Goal: Information Seeking & Learning: Compare options

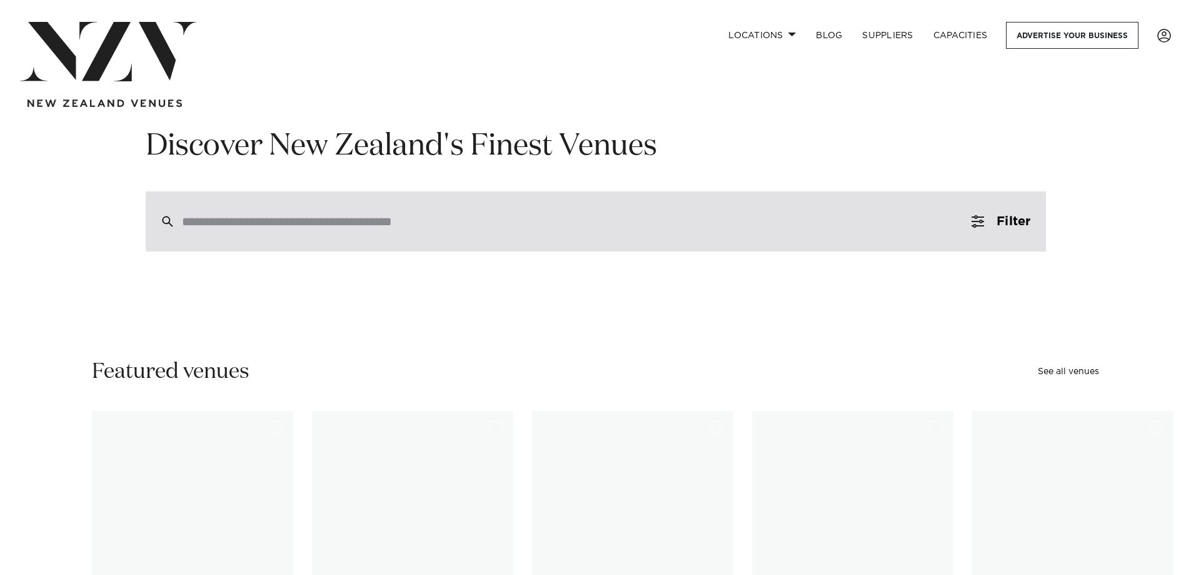
scroll to position [63, 0]
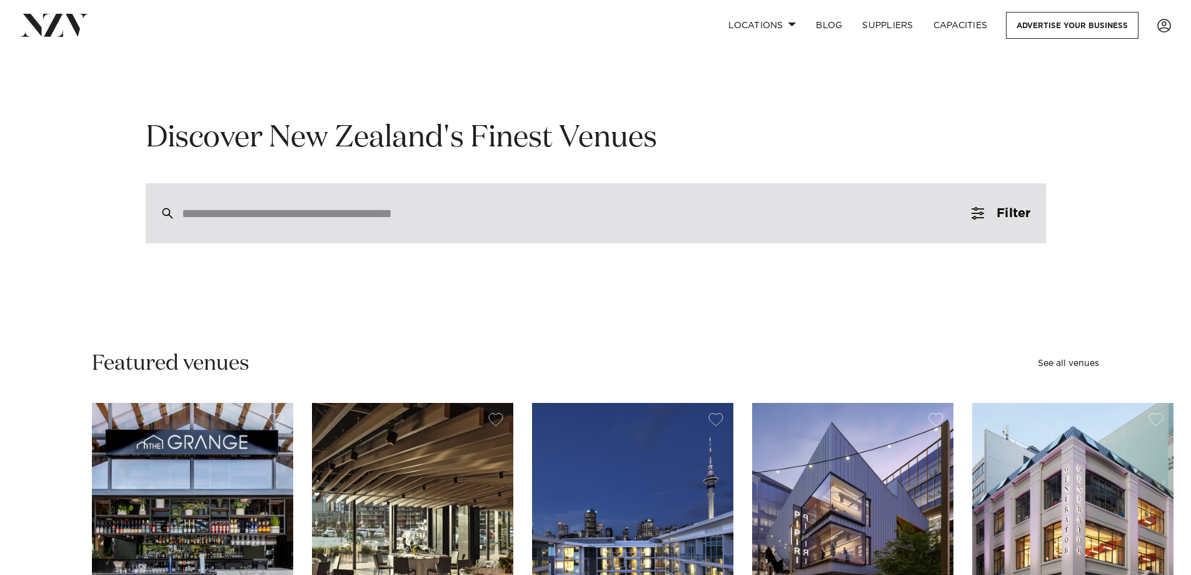
click at [647, 220] on input "search" at bounding box center [569, 213] width 775 height 14
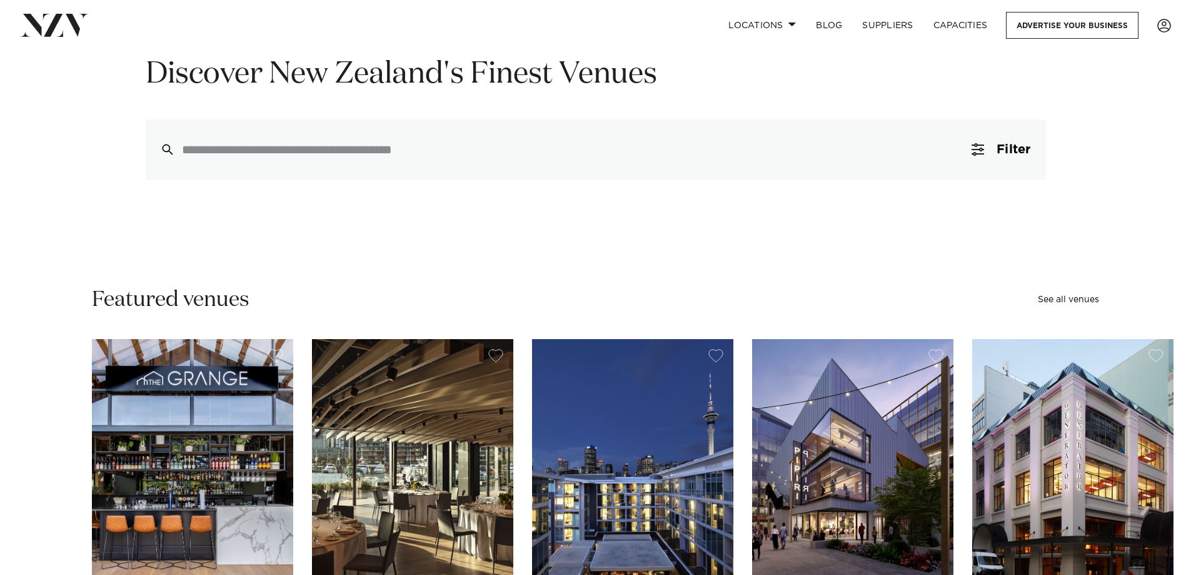
scroll to position [188, 0]
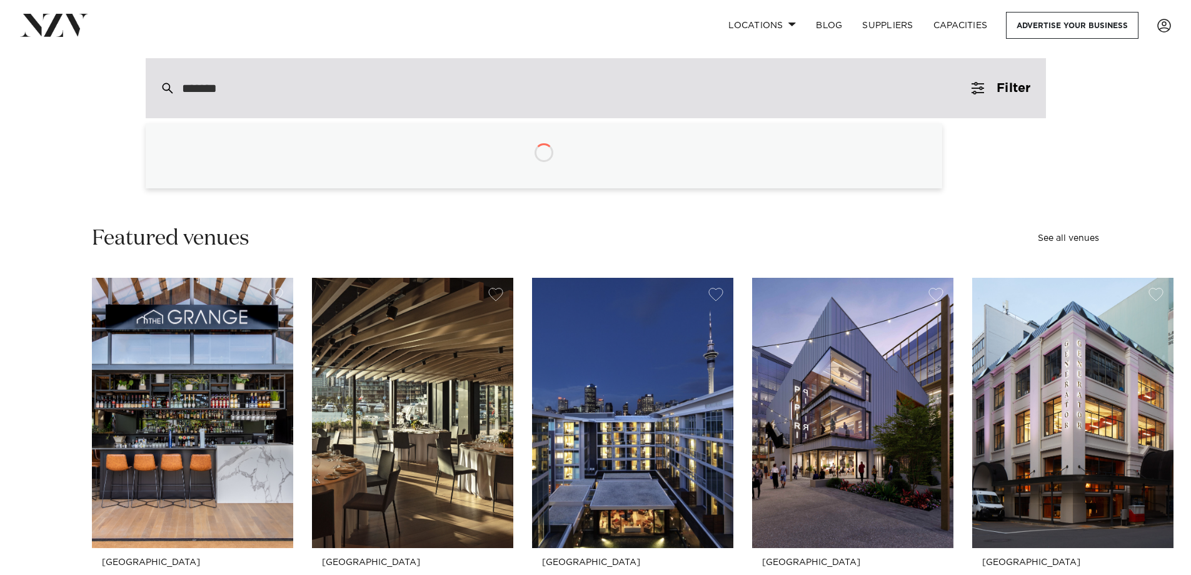
type input "********"
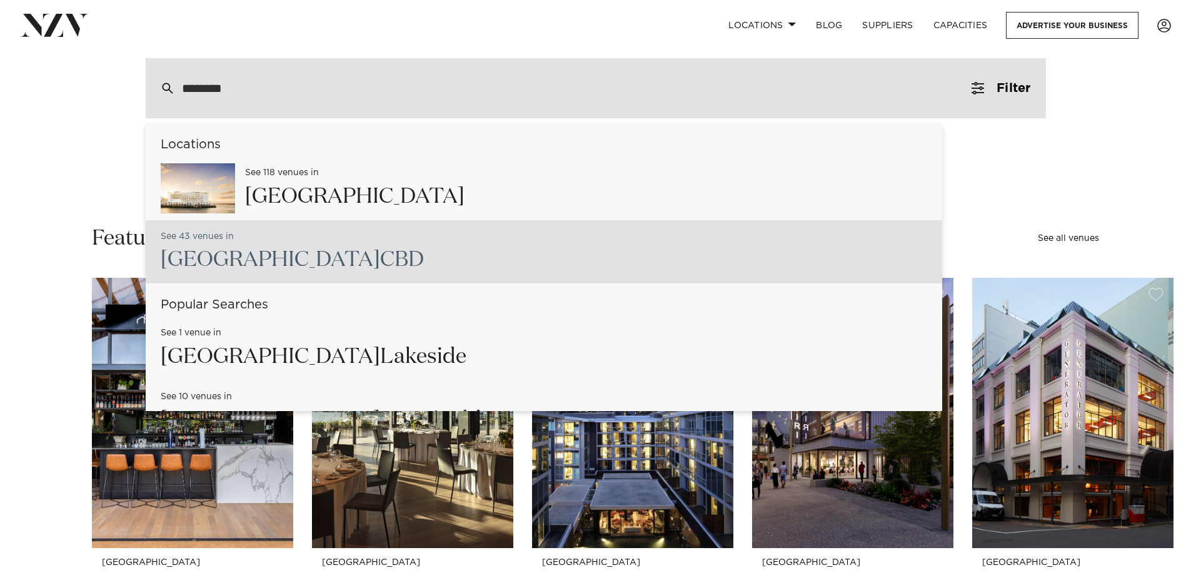
click at [260, 265] on h2 "Auckland CBD" at bounding box center [292, 260] width 263 height 28
type input "**********"
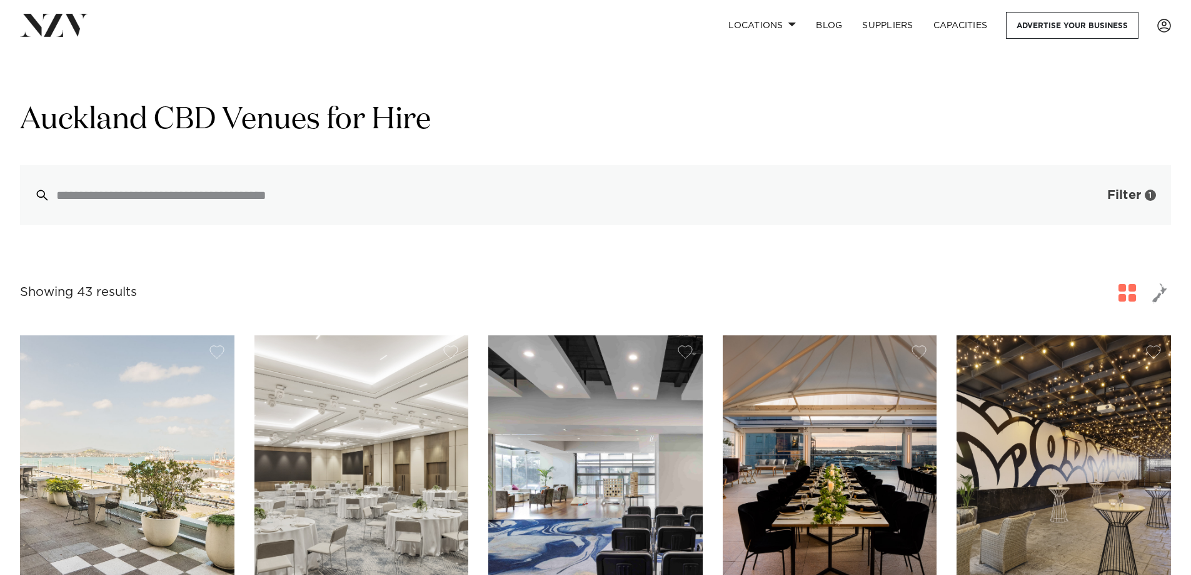
click at [1133, 201] on span "Filter" at bounding box center [1124, 195] width 34 height 13
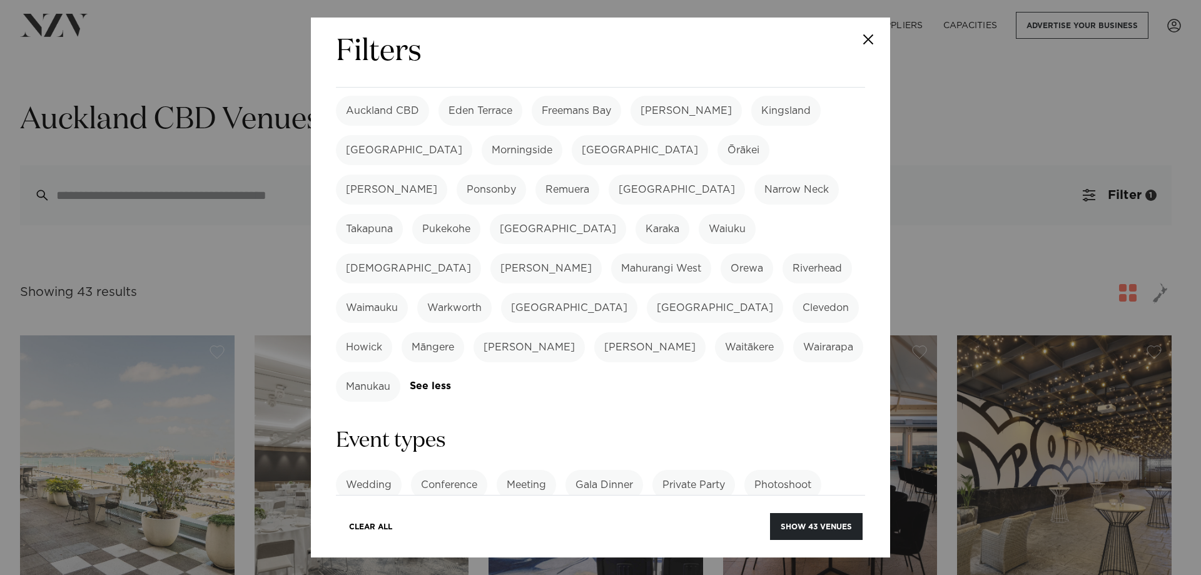
scroll to position [500, 0]
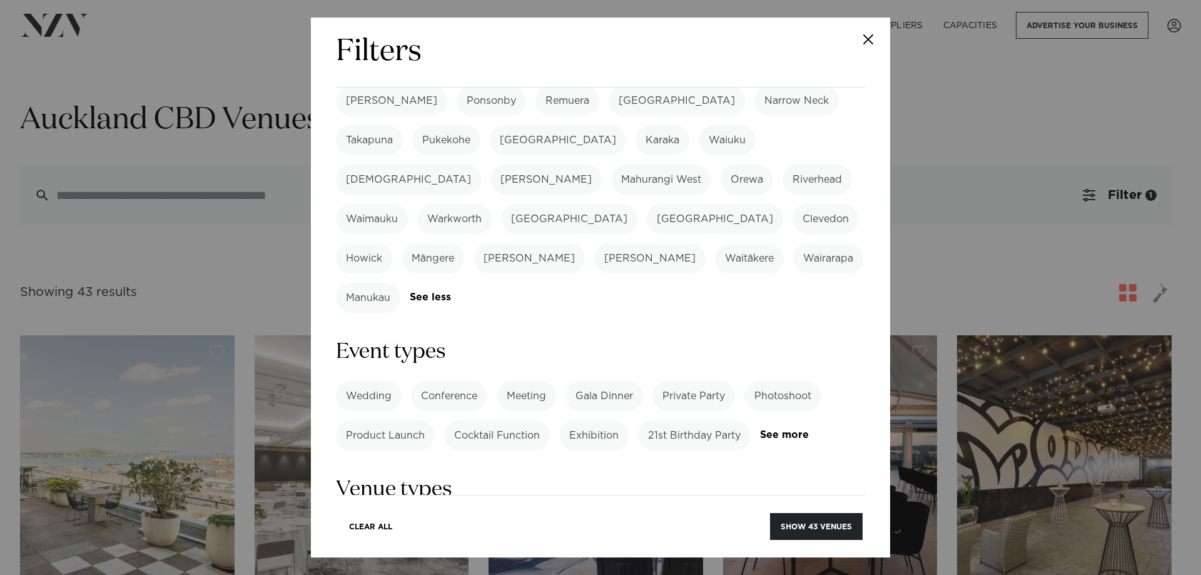
click at [448, 381] on label "Conference" at bounding box center [449, 396] width 76 height 30
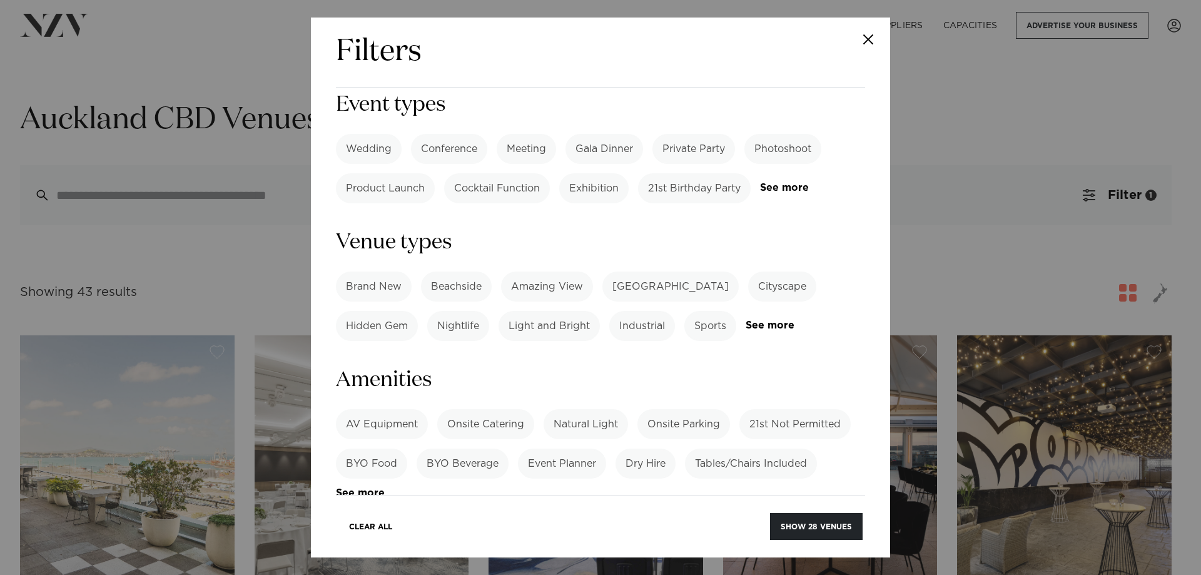
scroll to position [625, 0]
click at [559, 308] on label "Light and Bright" at bounding box center [548, 323] width 101 height 30
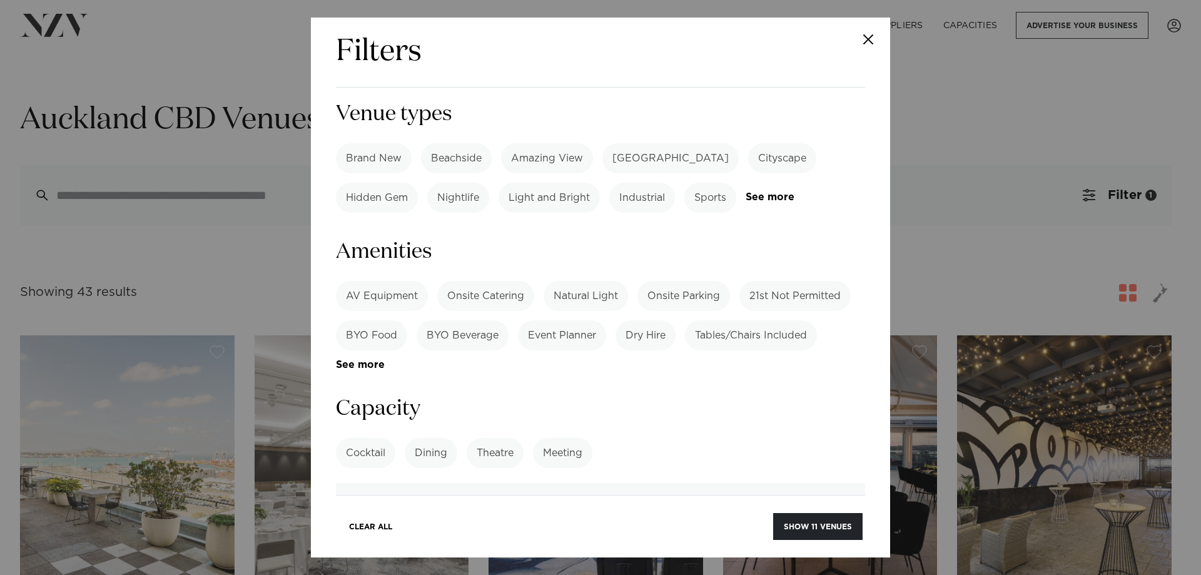
scroll to position [813, 0]
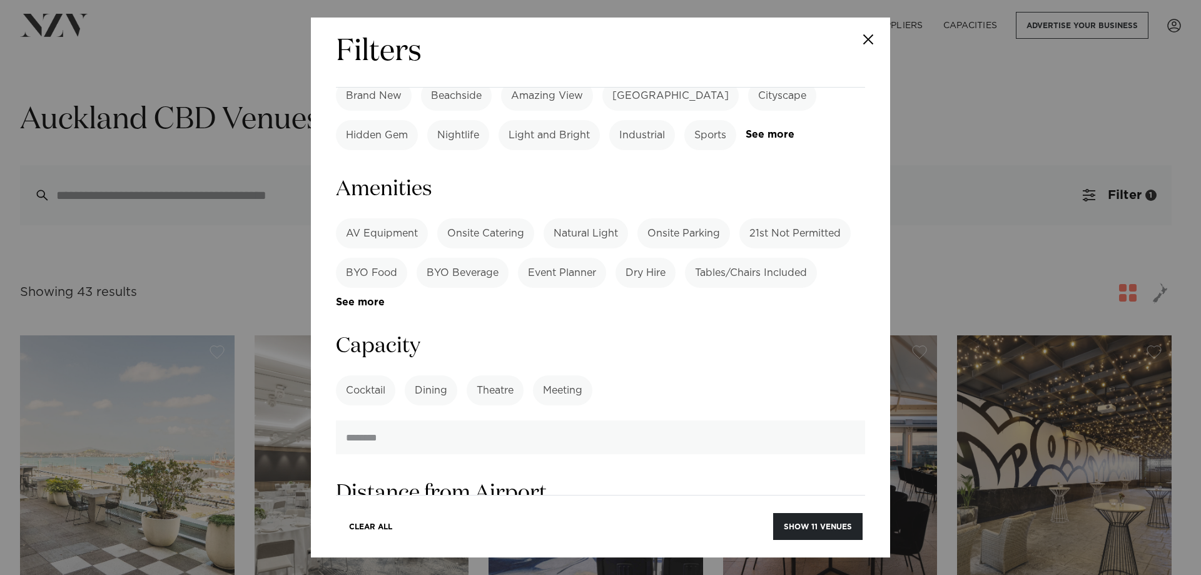
click at [573, 375] on label "Meeting" at bounding box center [562, 390] width 59 height 30
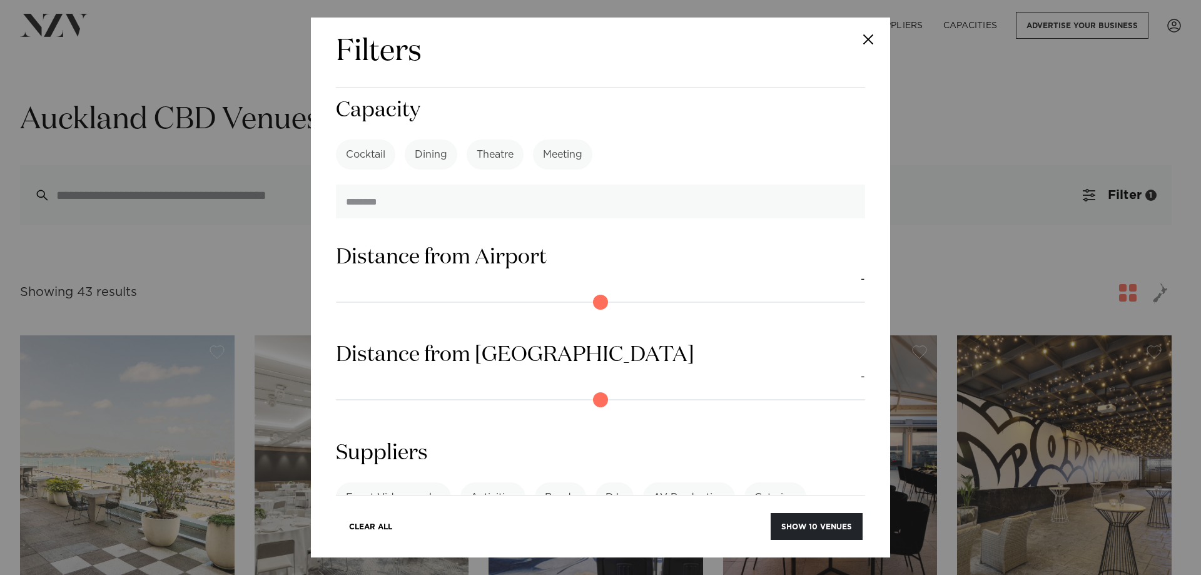
scroll to position [1054, 0]
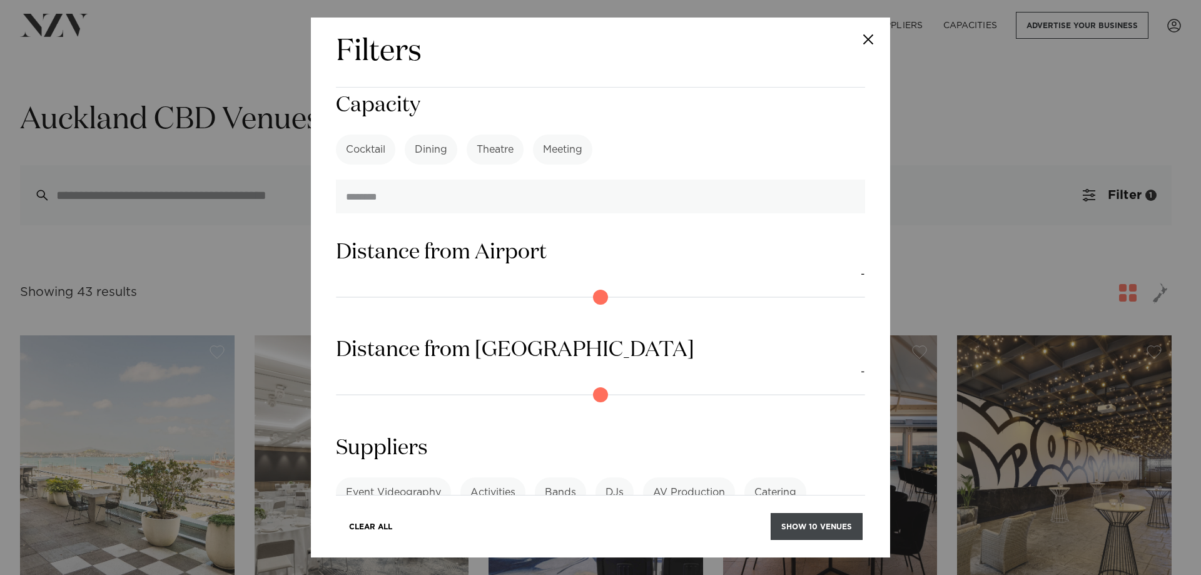
click at [827, 520] on button "Show 10 venues" at bounding box center [816, 526] width 92 height 27
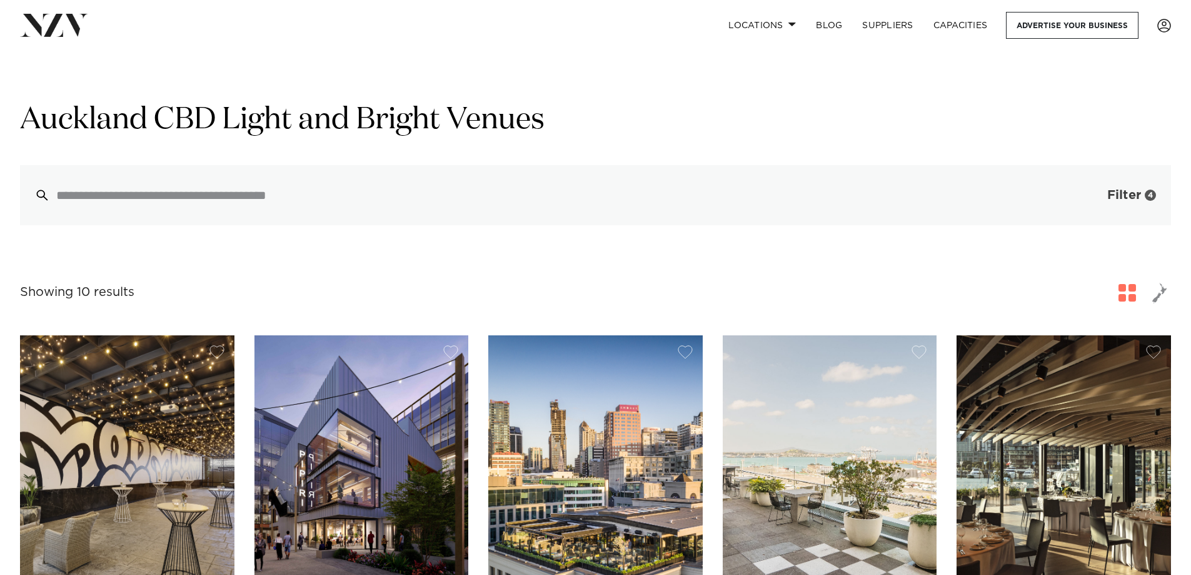
click at [1113, 201] on span "Filter" at bounding box center [1124, 195] width 34 height 13
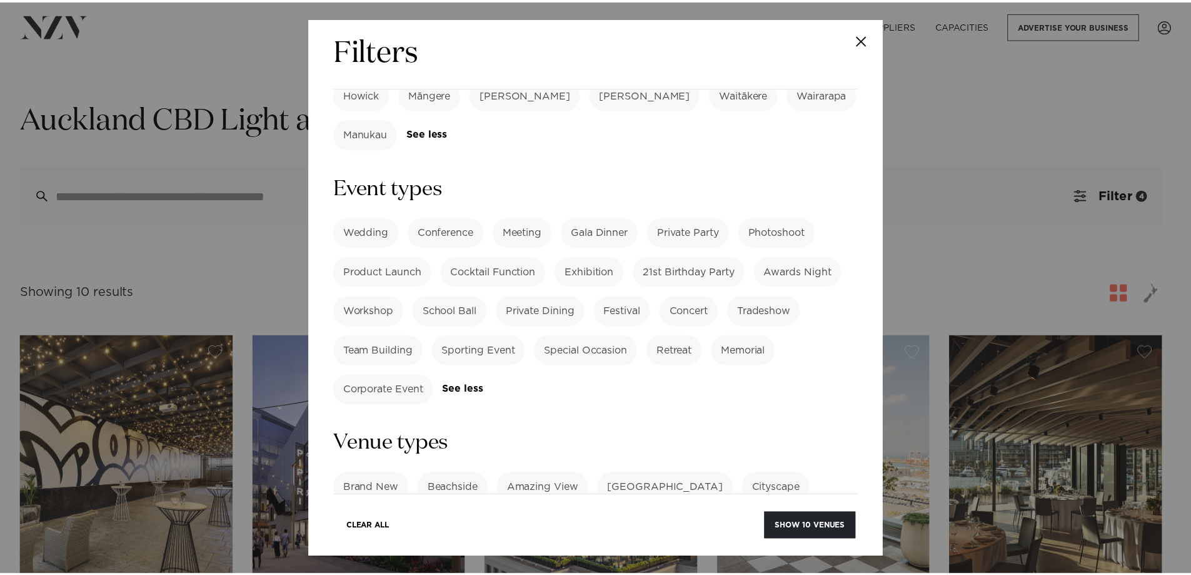
scroll to position [688, 0]
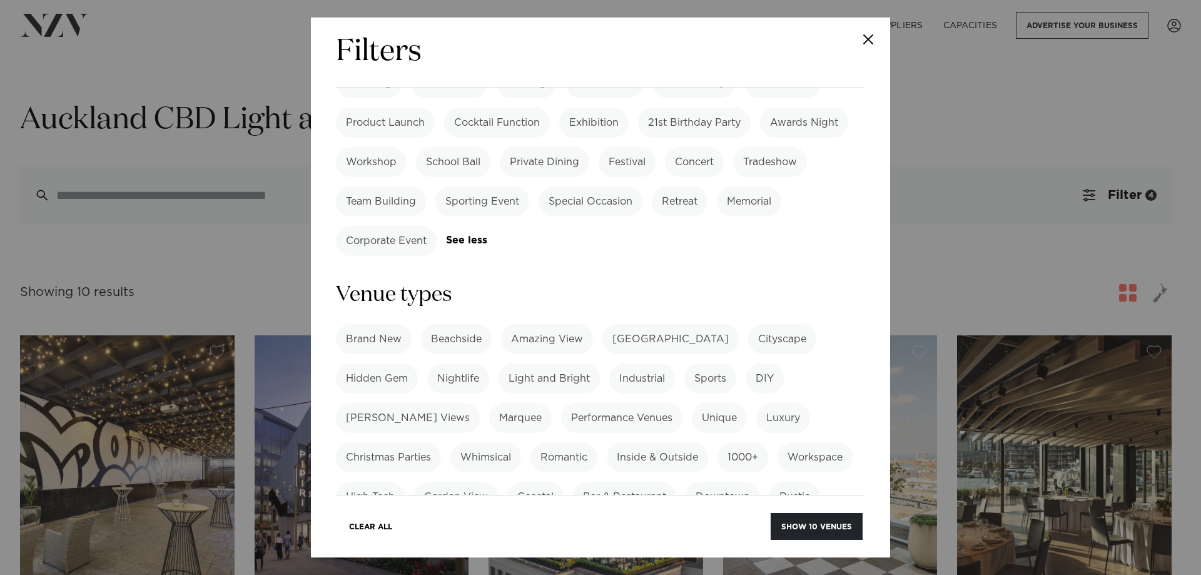
click at [957, 250] on div "Filters Search Type Venue Supplier See more Locations Auckland Wellington Chris…" at bounding box center [600, 287] width 1201 height 575
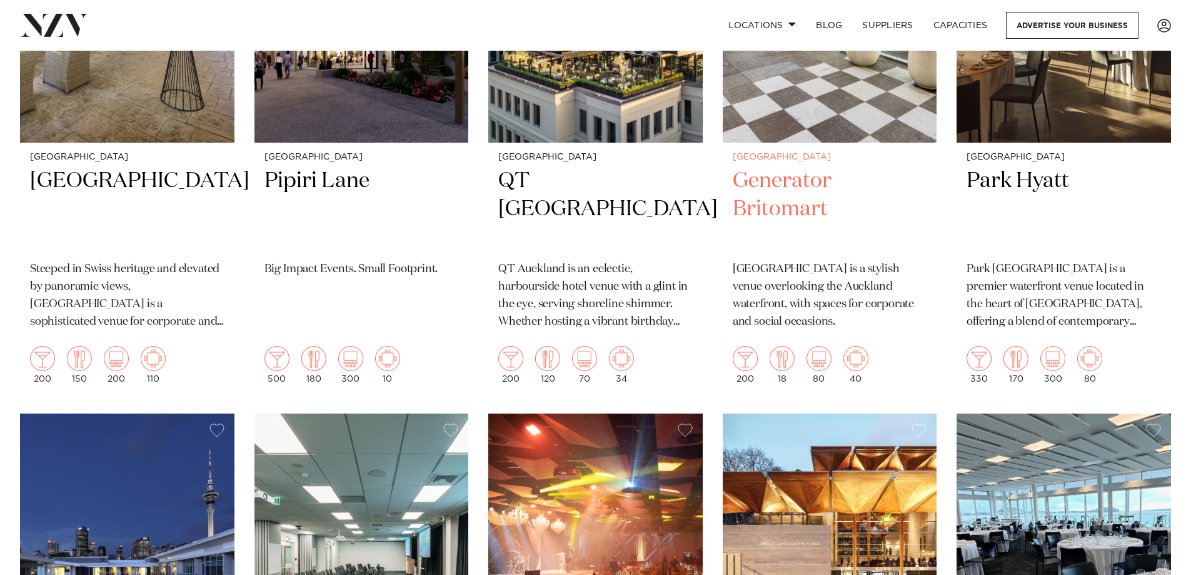
scroll to position [500, 0]
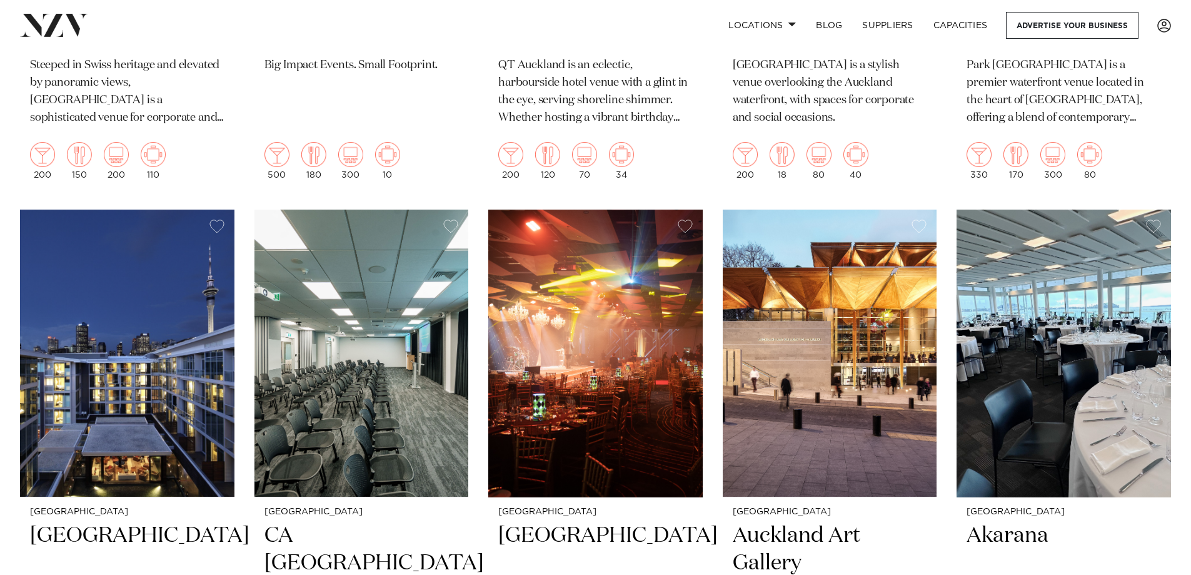
scroll to position [750, 0]
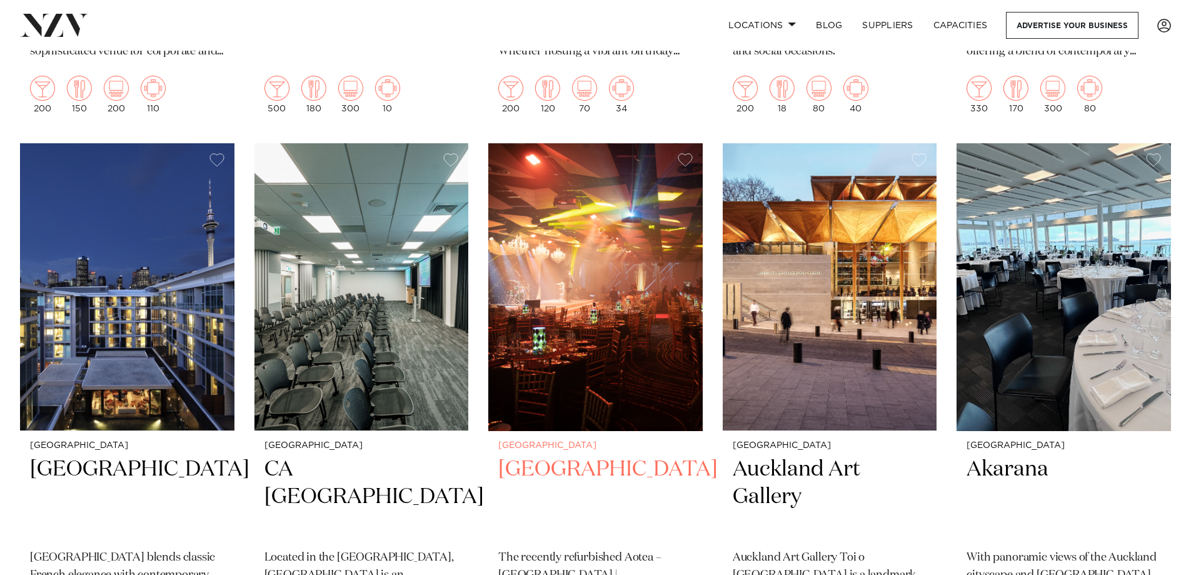
click at [556, 303] on img at bounding box center [595, 287] width 214 height 288
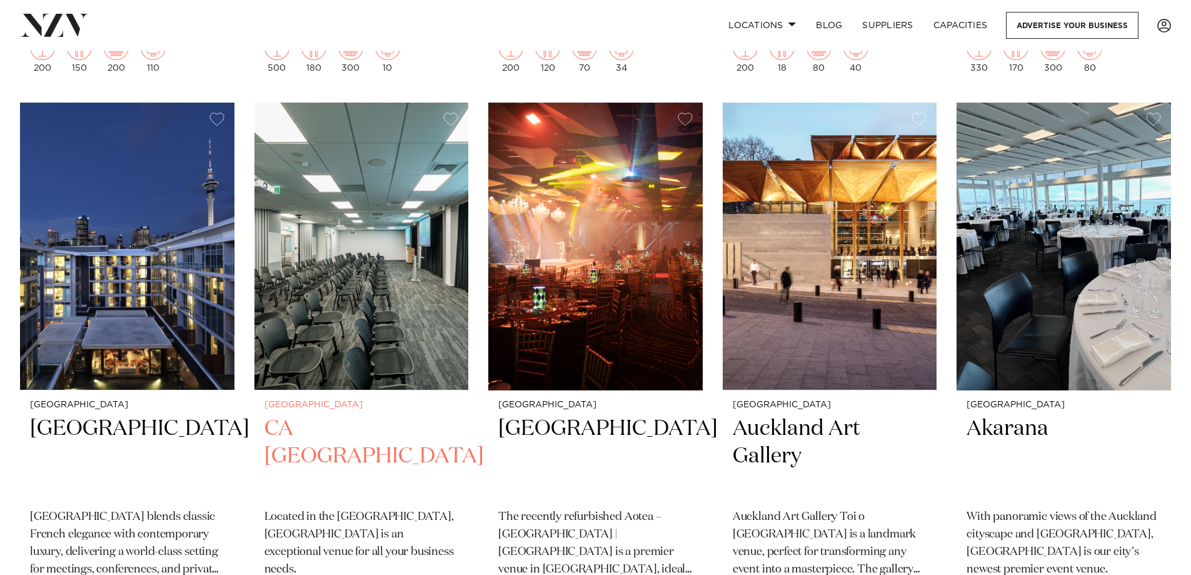
scroll to position [875, 0]
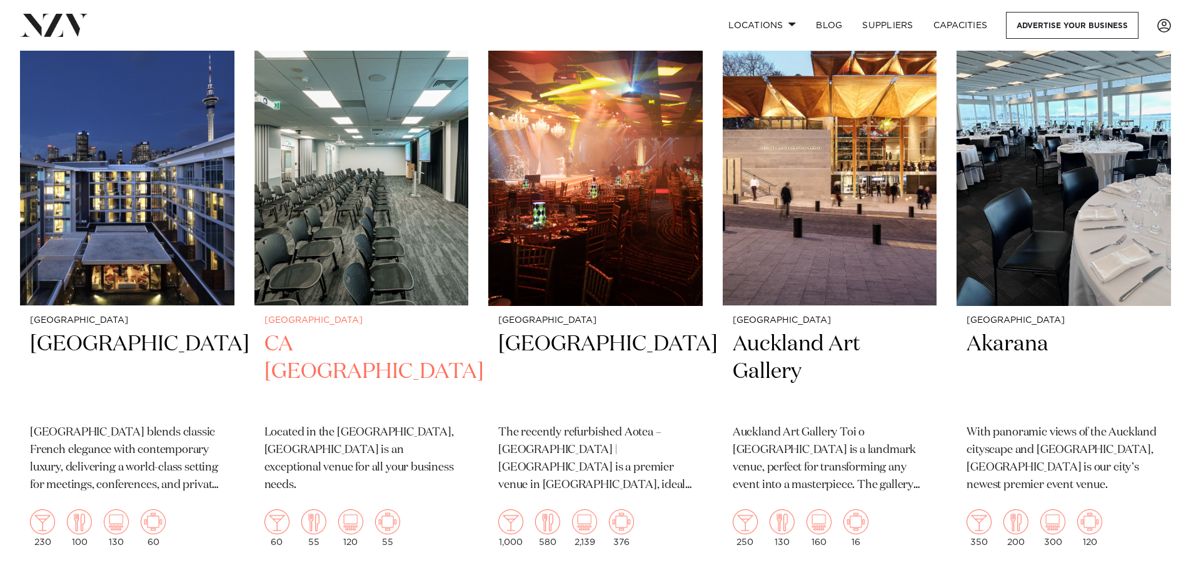
click at [403, 223] on img at bounding box center [361, 162] width 214 height 288
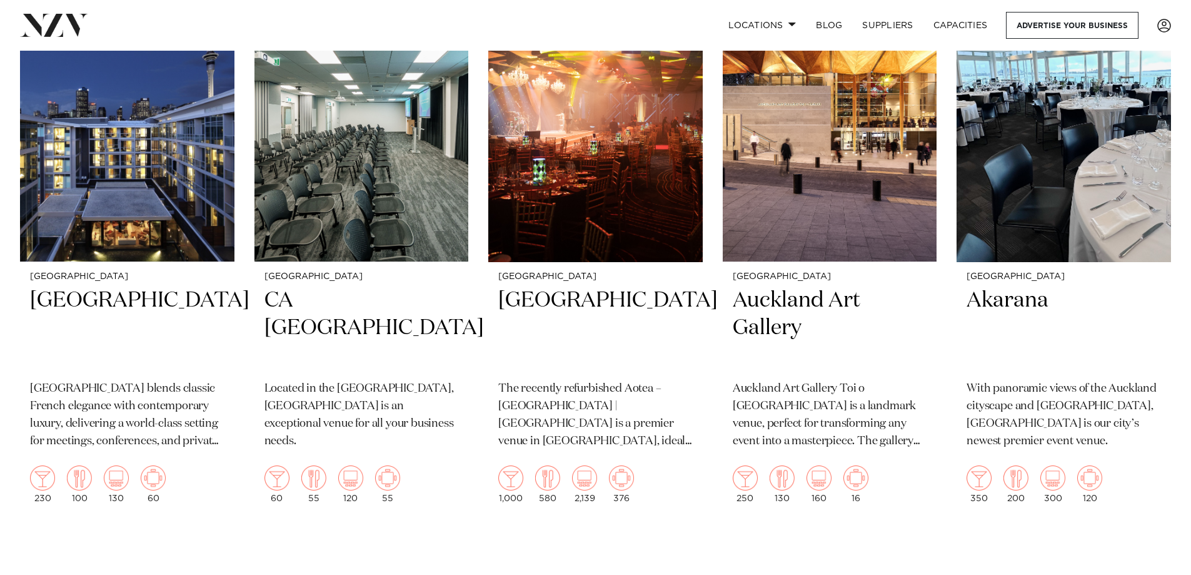
scroll to position [938, 0]
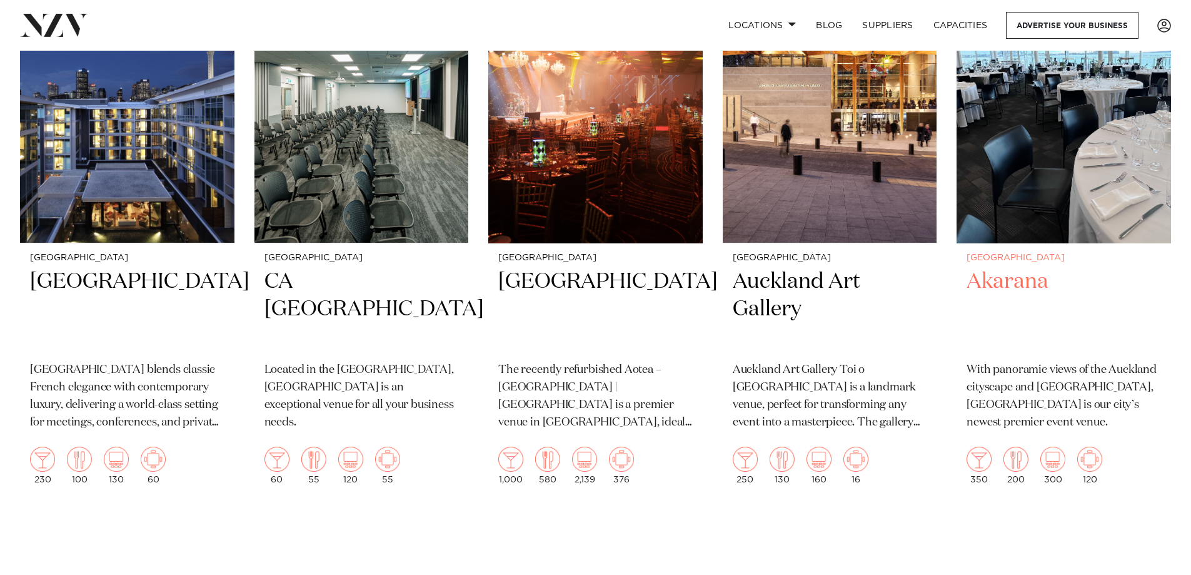
click at [1047, 196] on img at bounding box center [1064, 100] width 214 height 288
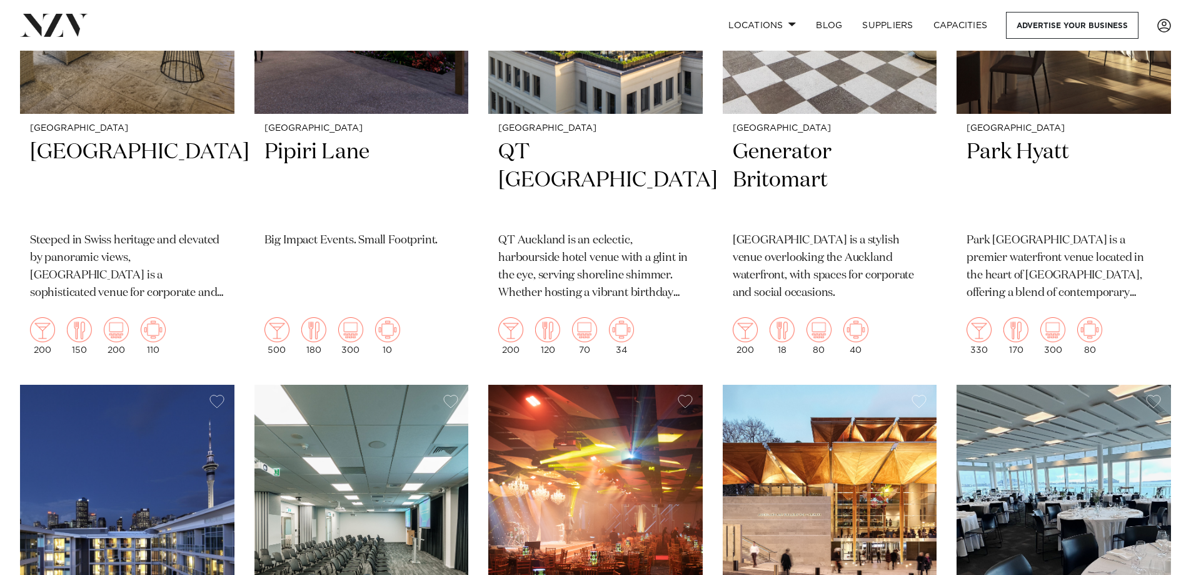
scroll to position [313, 0]
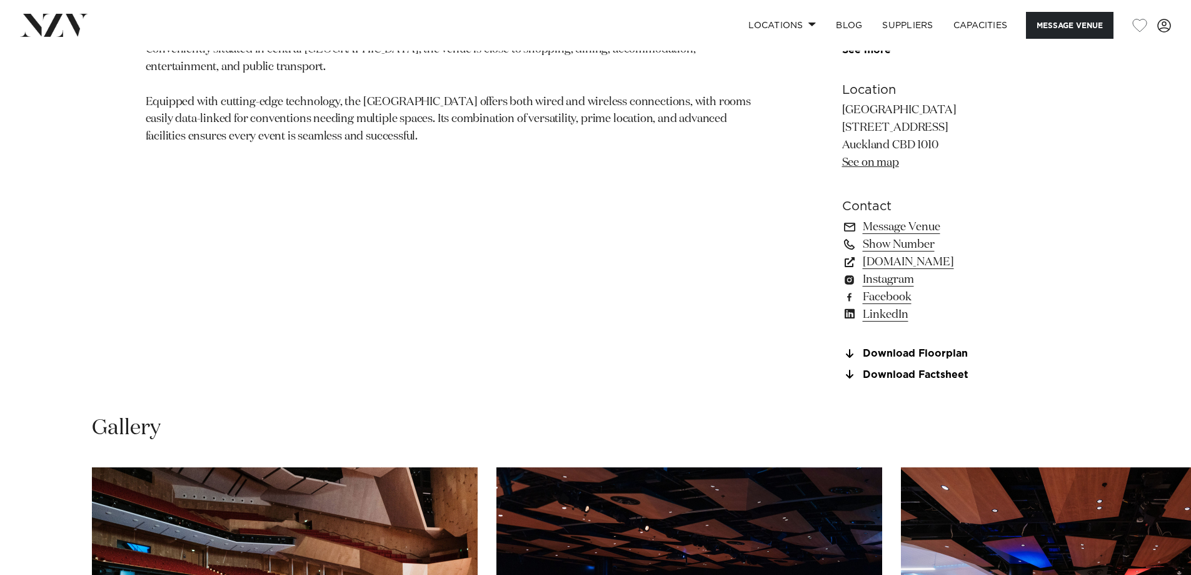
scroll to position [1063, 0]
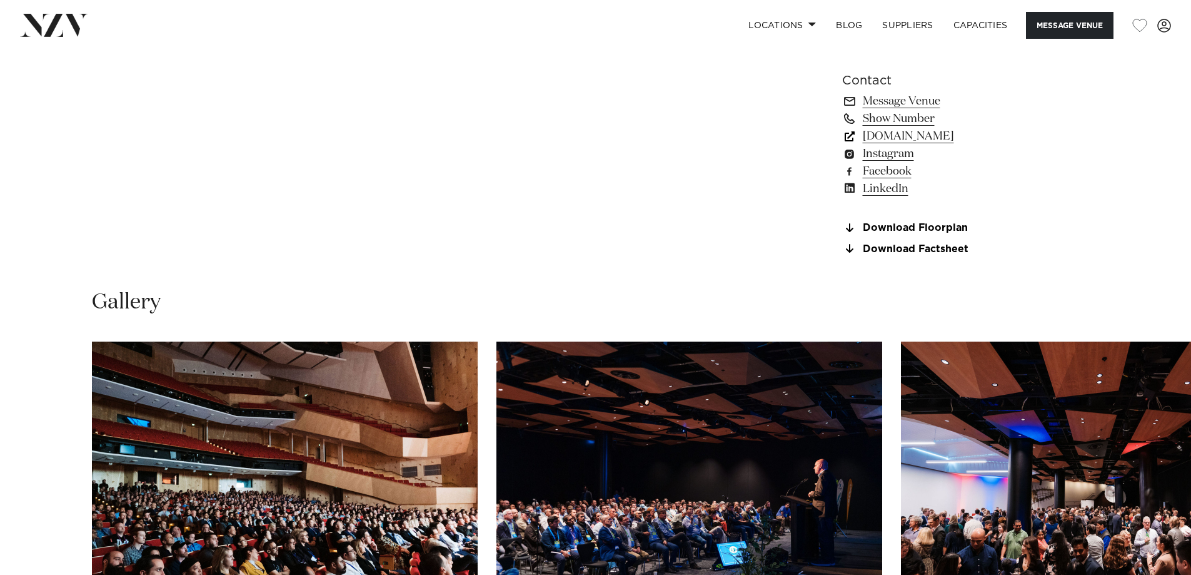
click at [887, 145] on link "[DOMAIN_NAME]" at bounding box center [944, 137] width 204 height 18
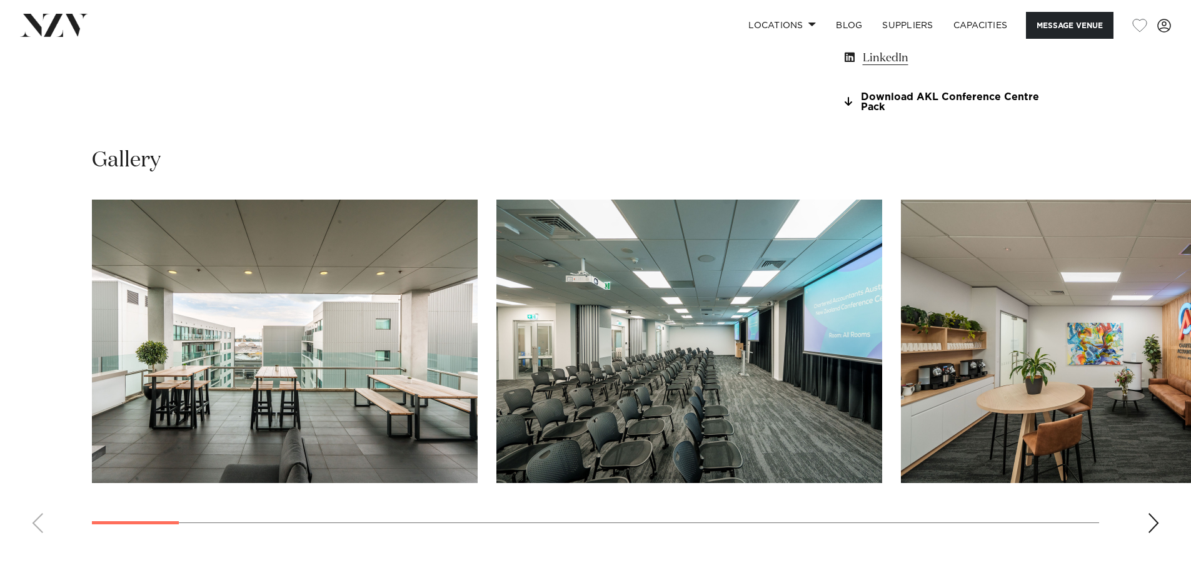
scroll to position [1188, 0]
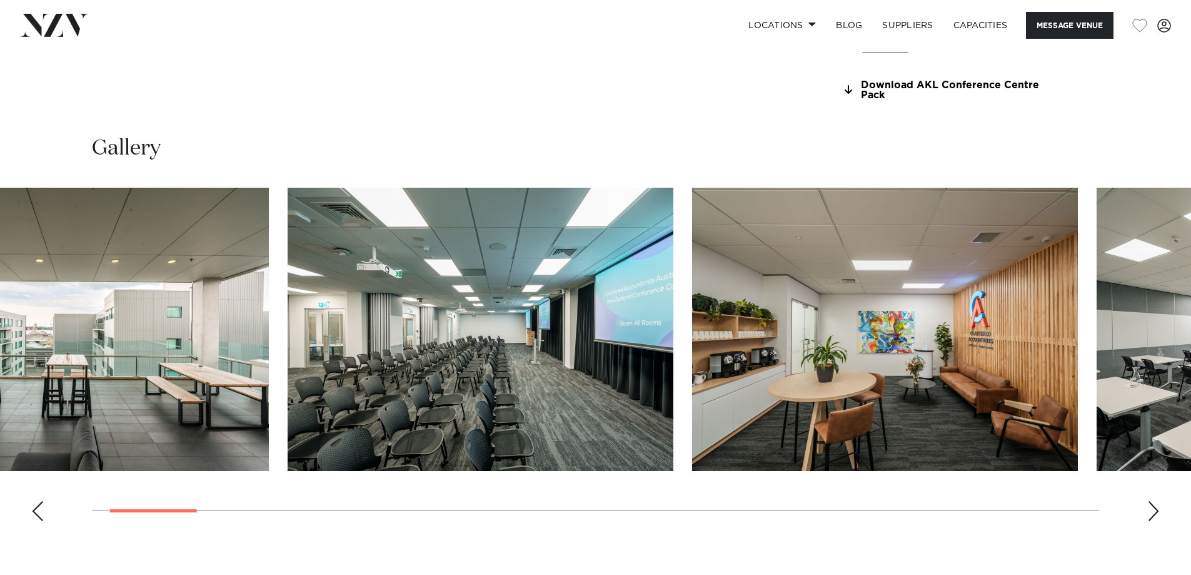
click at [692, 396] on img "3 / 29" at bounding box center [885, 329] width 386 height 283
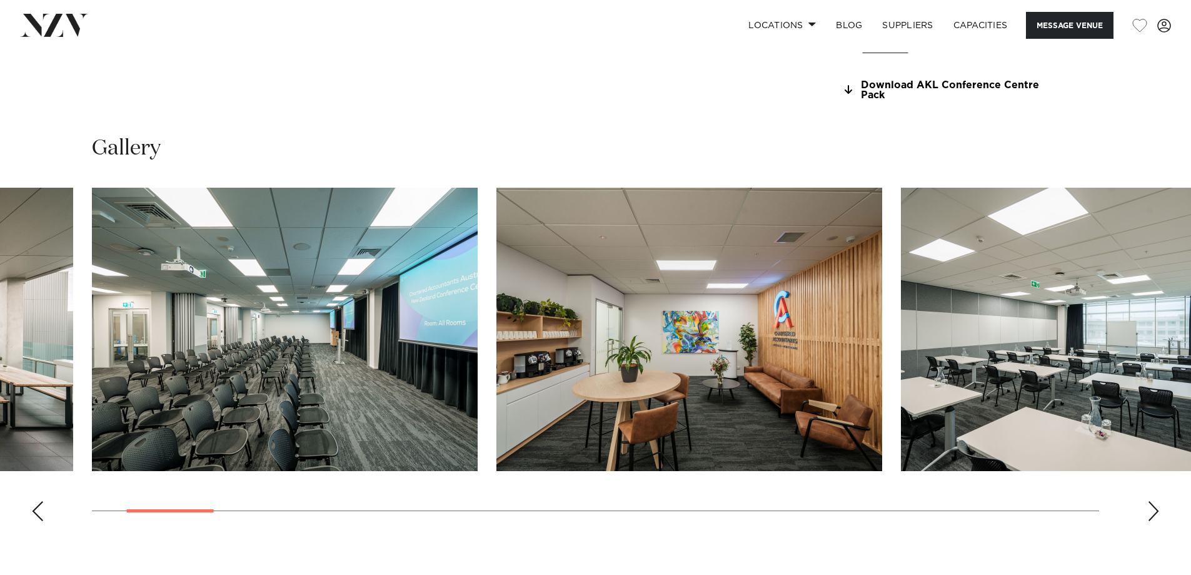
click at [901, 386] on img "4 / 29" at bounding box center [1094, 329] width 386 height 283
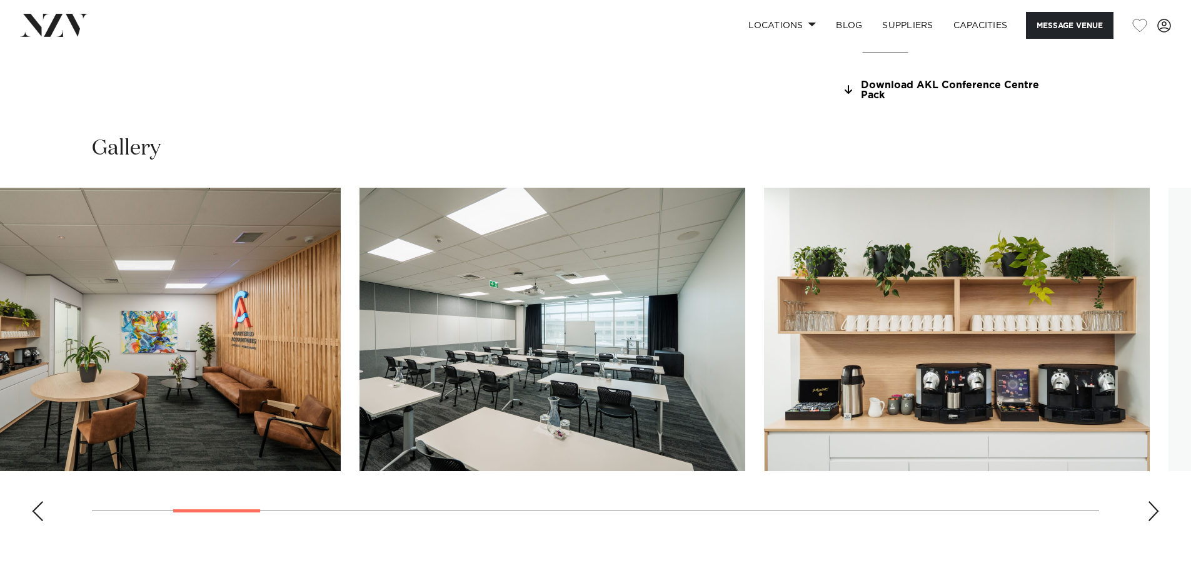
click at [764, 338] on img "5 / 29" at bounding box center [957, 329] width 386 height 283
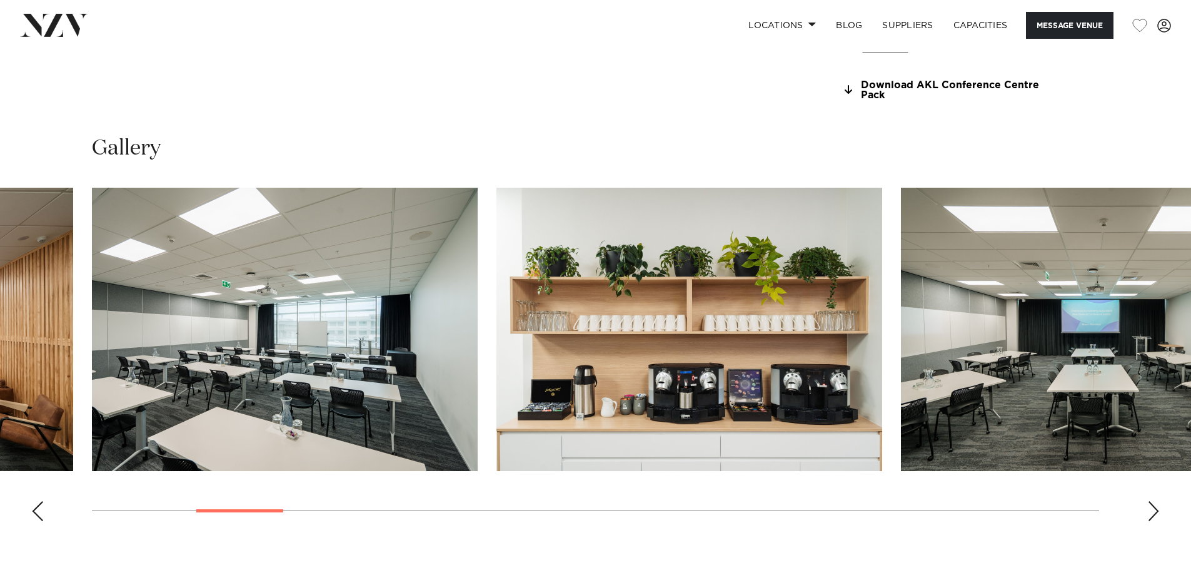
click at [901, 336] on img "6 / 29" at bounding box center [1094, 329] width 386 height 283
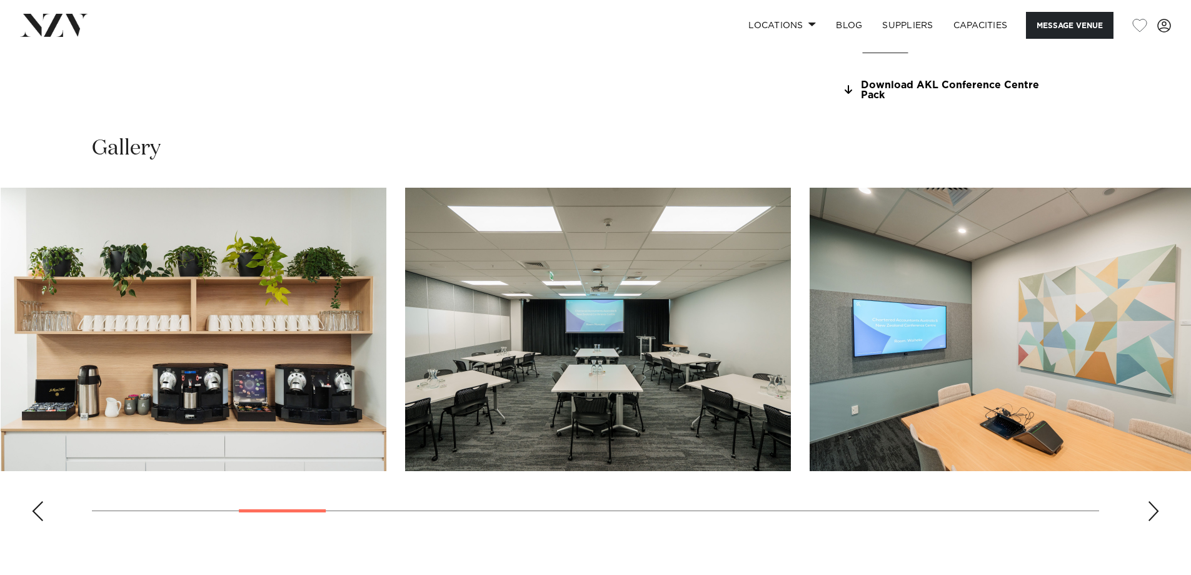
click at [810, 302] on img "7 / 29" at bounding box center [1003, 329] width 386 height 283
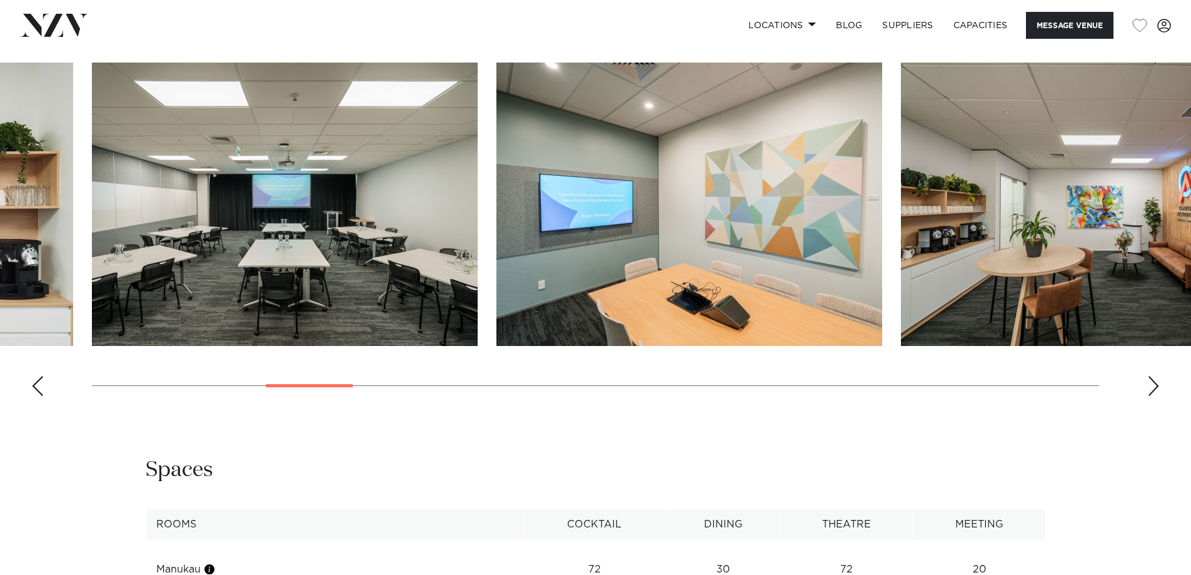
click at [901, 278] on img "8 / 29" at bounding box center [1094, 204] width 386 height 283
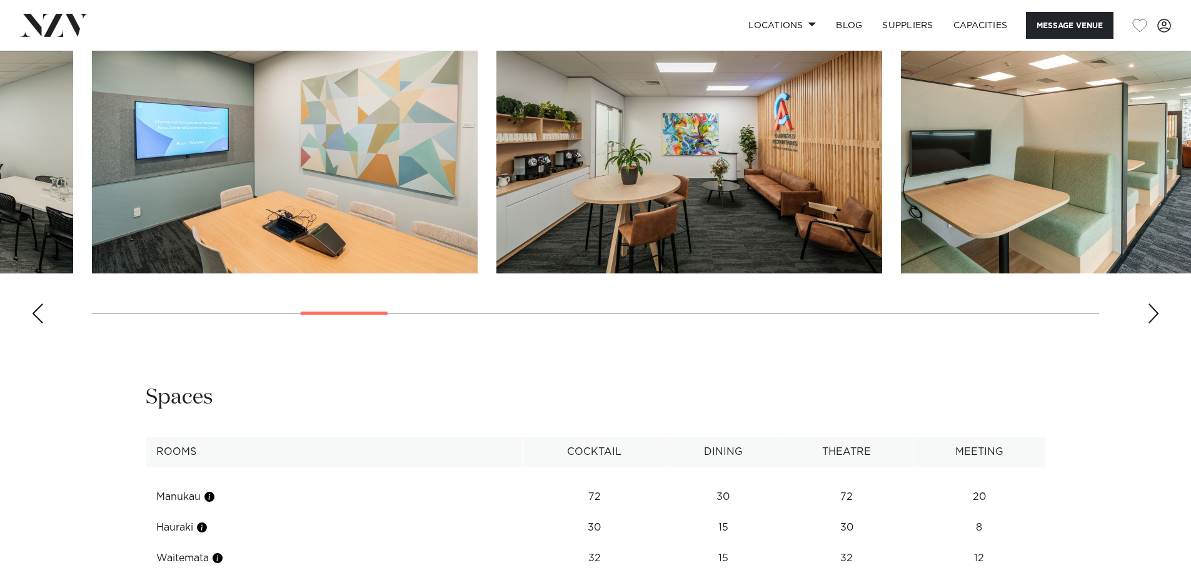
scroll to position [1563, 0]
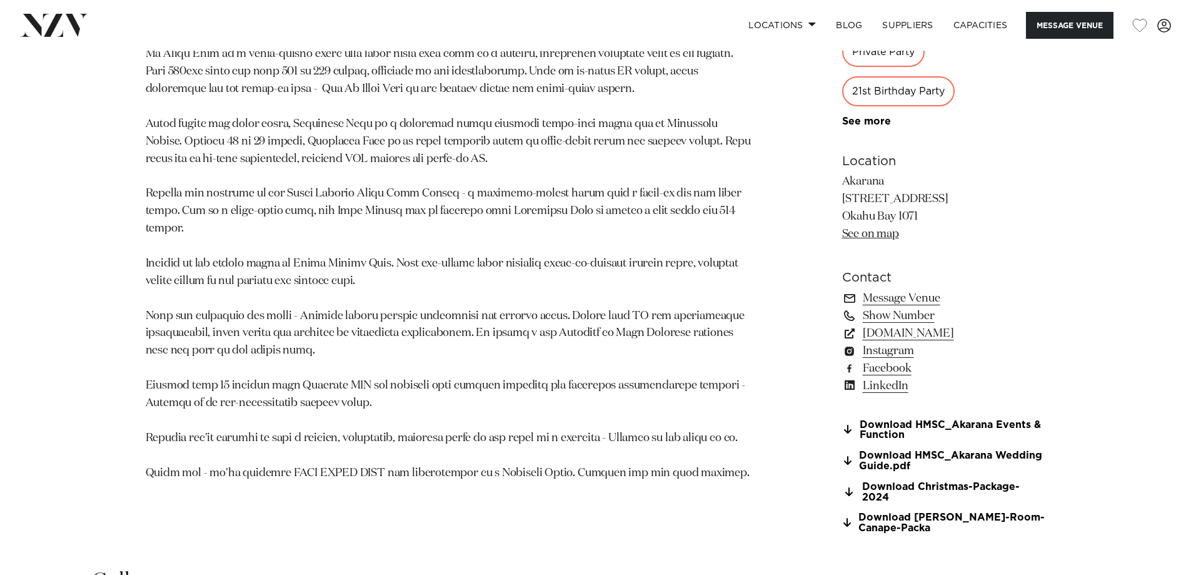
scroll to position [938, 0]
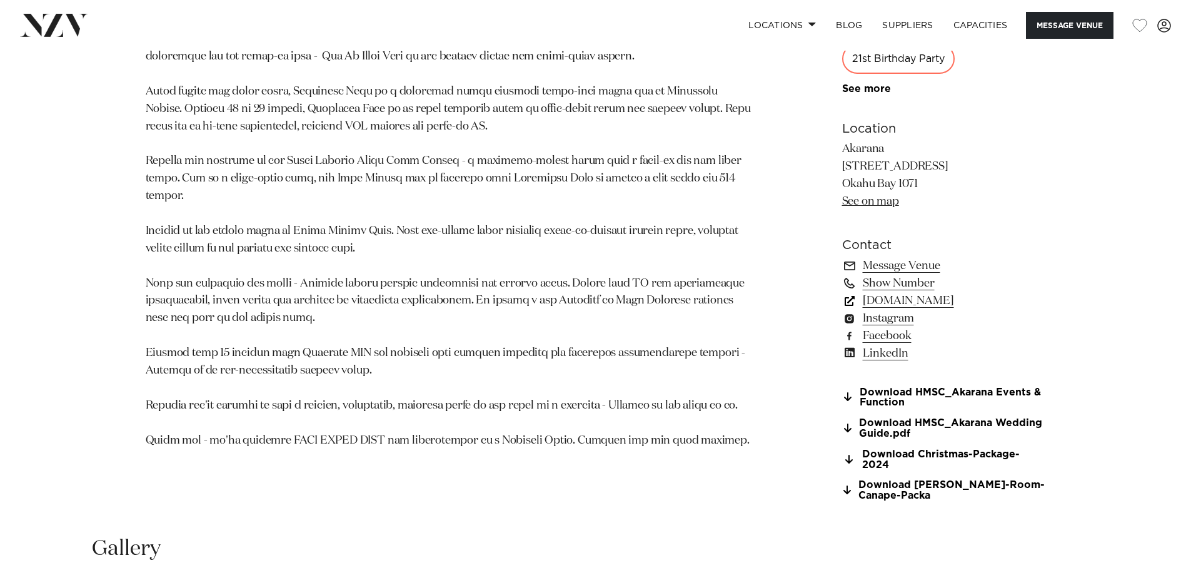
click at [899, 298] on link "[DOMAIN_NAME]" at bounding box center [944, 301] width 204 height 18
